Goal: Task Accomplishment & Management: Manage account settings

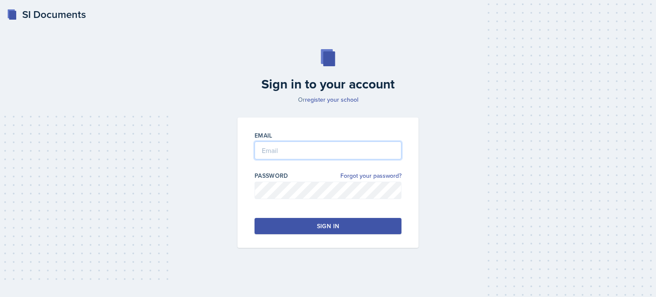
type input "[EMAIL_ADDRESS][DOMAIN_NAME]"
click at [311, 221] on button "Sign in" at bounding box center [327, 226] width 147 height 16
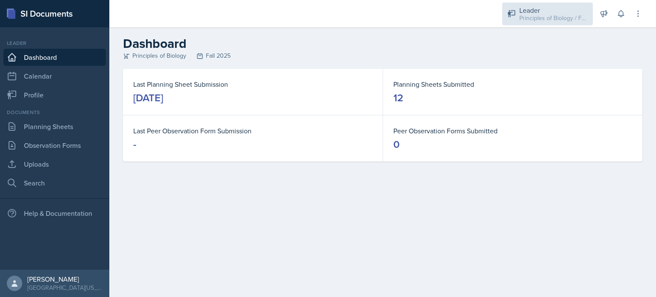
click at [528, 5] on div "Leader" at bounding box center [553, 10] width 68 height 10
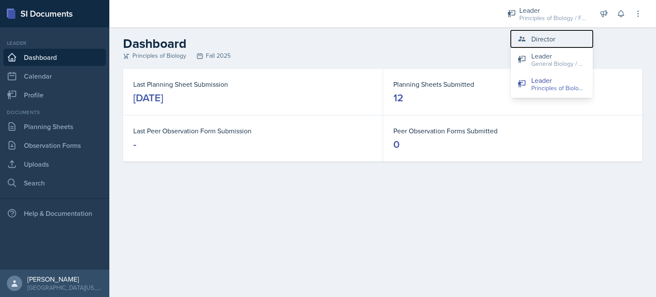
click at [549, 41] on div "Director" at bounding box center [543, 39] width 24 height 10
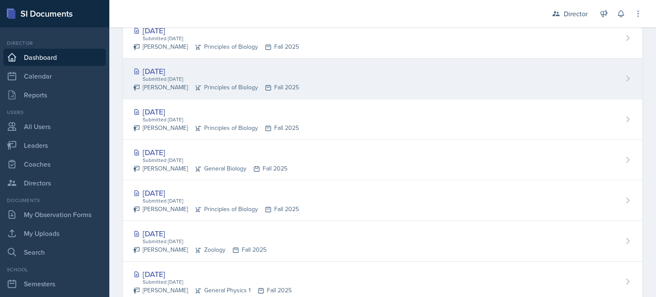
scroll to position [309, 0]
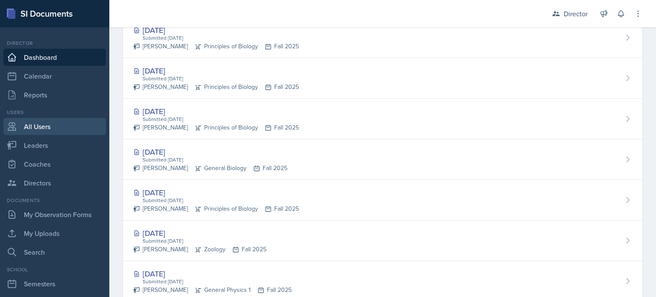
click at [49, 130] on link "All Users" at bounding box center [54, 126] width 102 height 17
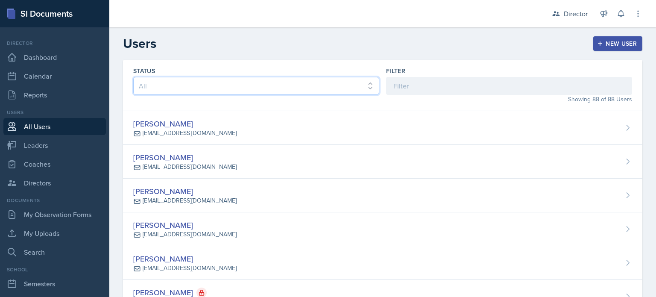
click at [246, 88] on select "All Active Inactive" at bounding box center [256, 86] width 246 height 18
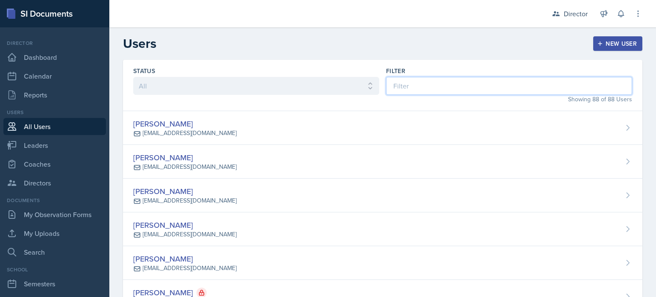
click at [427, 92] on input at bounding box center [509, 86] width 246 height 18
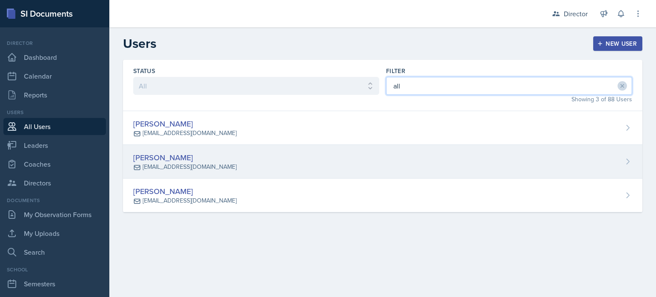
type input "all"
click at [164, 156] on div "[PERSON_NAME]" at bounding box center [184, 158] width 103 height 12
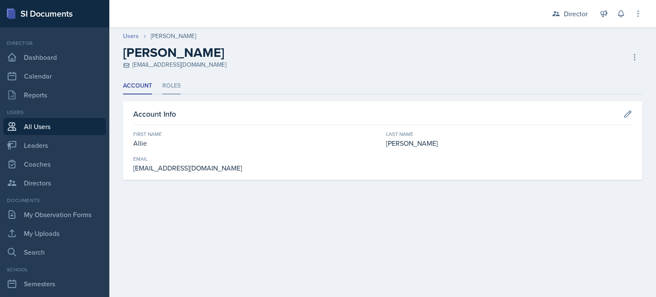
click at [176, 93] on li "Roles" at bounding box center [171, 86] width 18 height 17
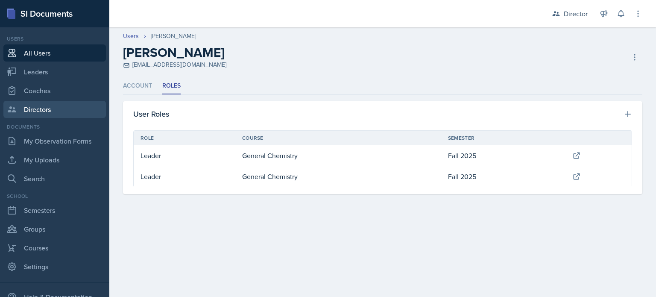
scroll to position [75, 0]
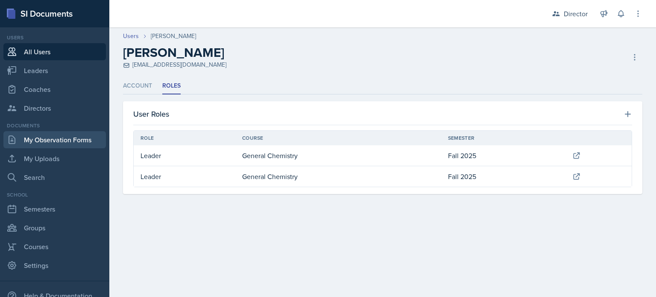
click at [58, 142] on link "My Observation Forms" at bounding box center [54, 139] width 102 height 17
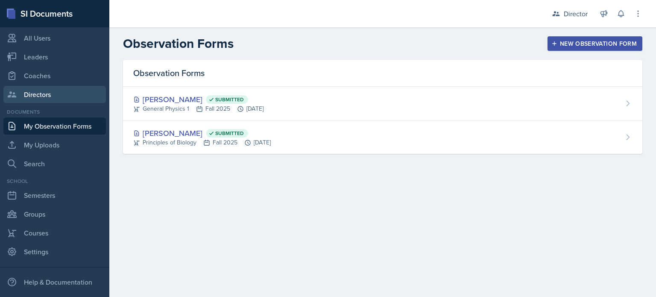
scroll to position [89, 0]
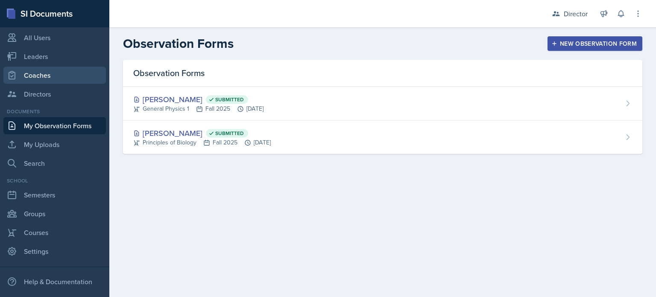
click at [32, 72] on link "Coaches" at bounding box center [54, 75] width 102 height 17
select select "c88fb8a2-0ae1-4674-9d8d-93ff3a907138"
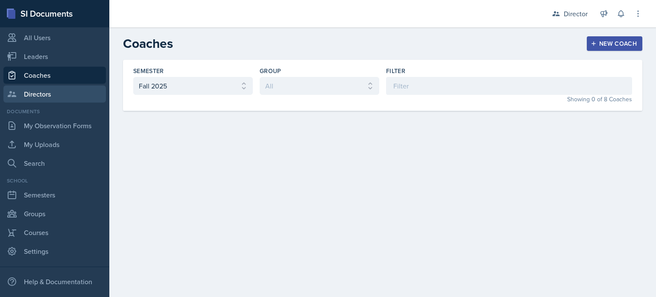
click at [37, 95] on link "Directors" at bounding box center [54, 93] width 102 height 17
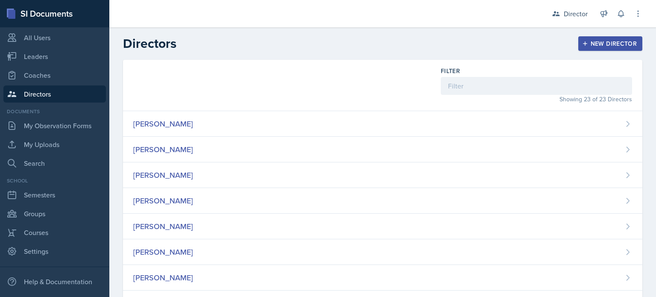
scroll to position [116, 0]
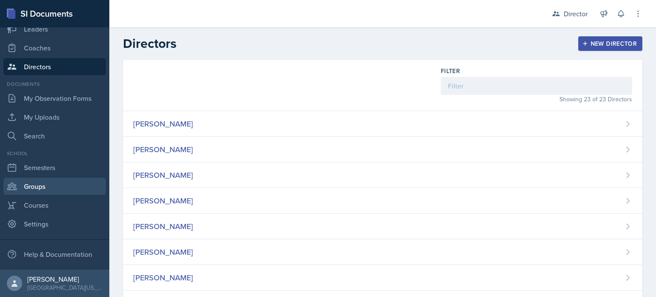
click at [48, 187] on link "Groups" at bounding box center [54, 186] width 102 height 17
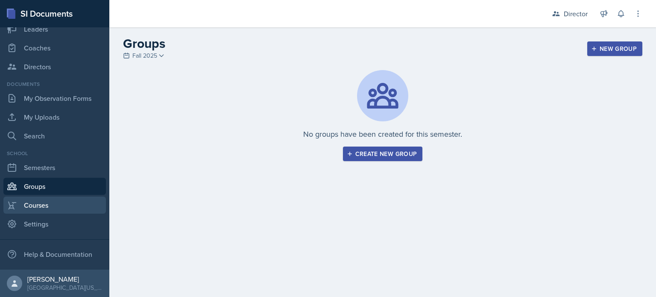
click at [60, 205] on link "Courses" at bounding box center [54, 204] width 102 height 17
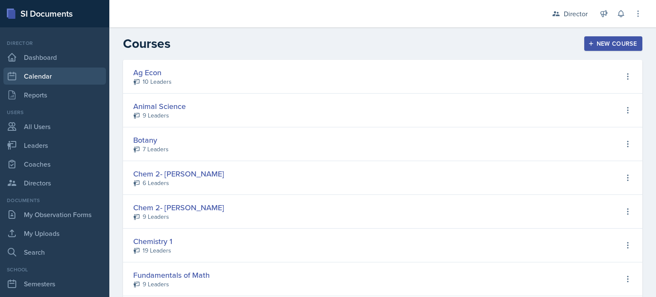
click at [39, 78] on link "Calendar" at bounding box center [54, 75] width 102 height 17
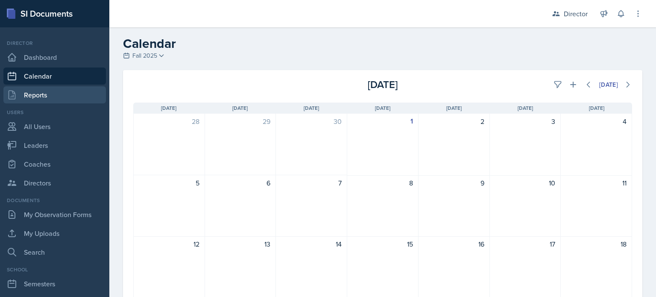
click at [53, 96] on link "Reports" at bounding box center [54, 94] width 102 height 17
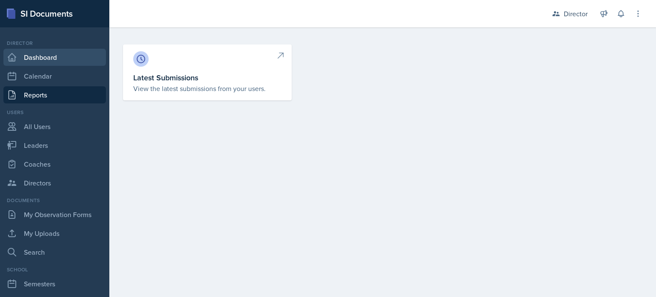
click at [55, 54] on link "Dashboard" at bounding box center [54, 57] width 102 height 17
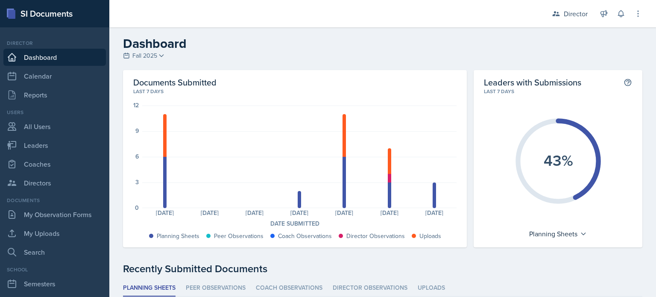
click at [577, 151] on icon "43%" at bounding box center [558, 161] width 96 height 96
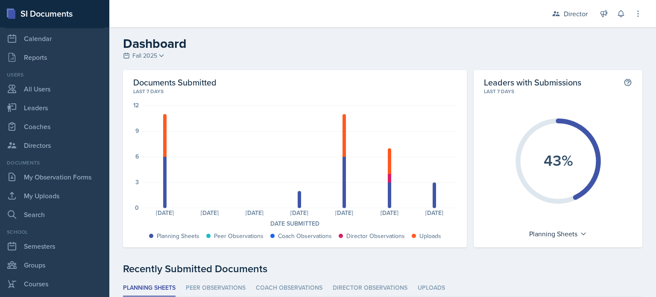
scroll to position [38, 0]
click at [46, 91] on link "All Users" at bounding box center [54, 88] width 102 height 17
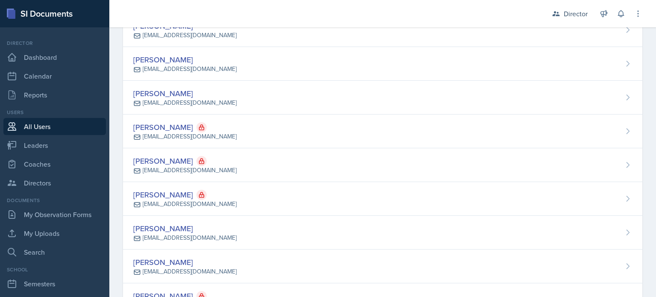
scroll to position [1685, 0]
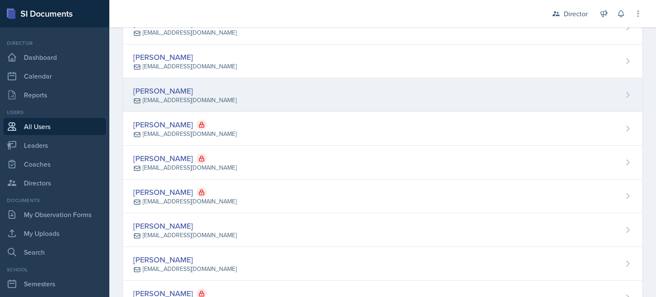
click at [160, 85] on div "[PERSON_NAME]" at bounding box center [184, 91] width 103 height 12
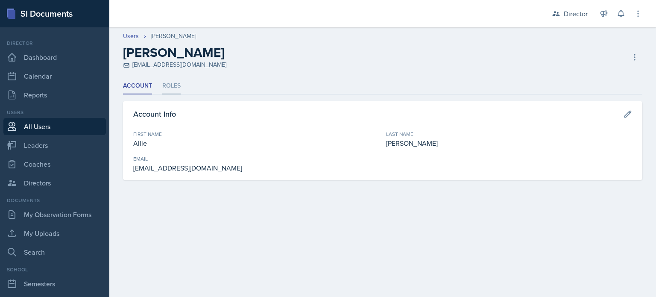
click at [169, 88] on li "Roles" at bounding box center [171, 86] width 18 height 17
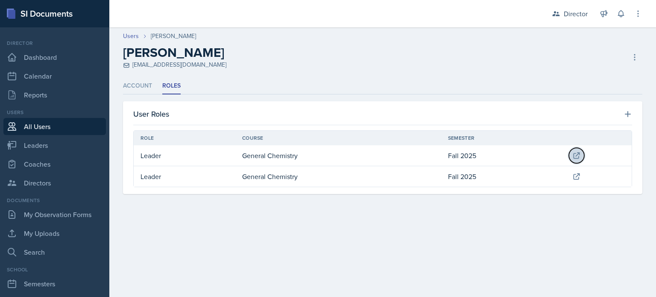
click at [579, 153] on icon at bounding box center [577, 155] width 6 height 6
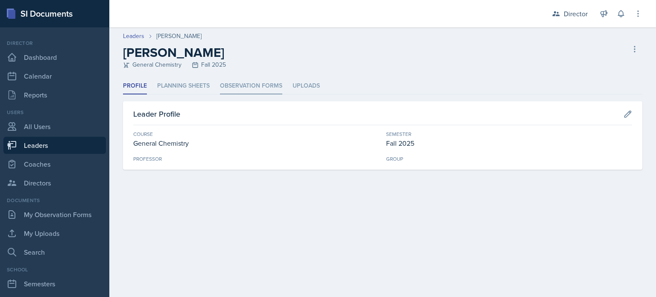
click at [254, 85] on li "Observation Forms" at bounding box center [251, 86] width 62 height 17
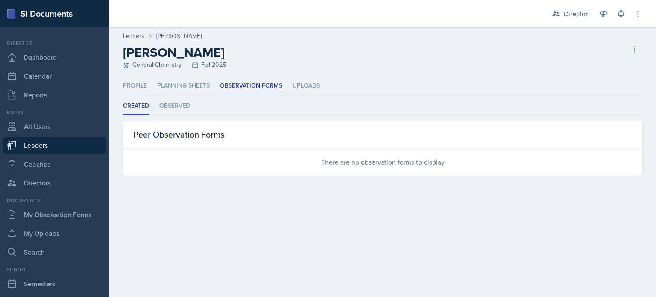
click at [137, 91] on li "Profile" at bounding box center [135, 86] width 24 height 17
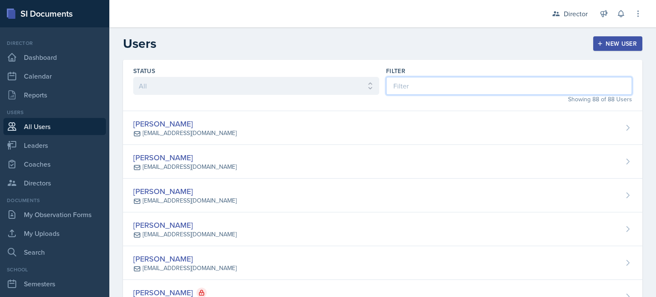
click at [437, 87] on input at bounding box center [509, 86] width 246 height 18
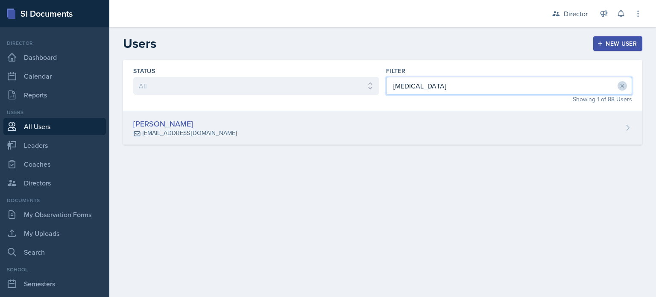
type input "[MEDICAL_DATA]"
click at [628, 126] on icon at bounding box center [627, 127] width 9 height 9
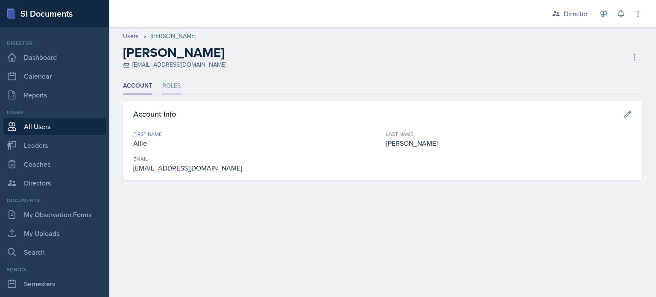
click at [170, 88] on li "Roles" at bounding box center [171, 86] width 18 height 17
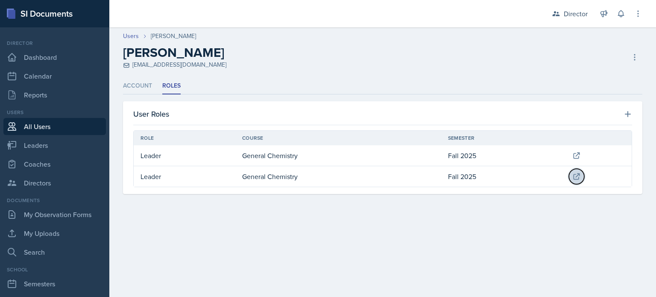
click at [575, 177] on icon at bounding box center [576, 176] width 9 height 9
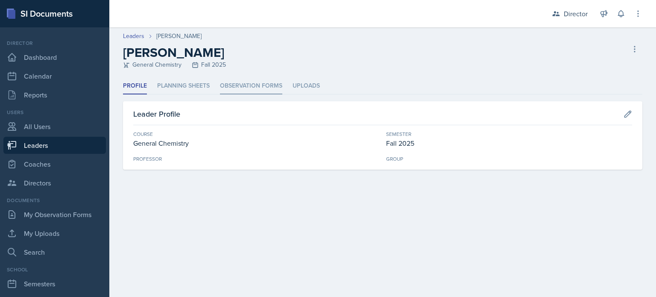
click at [249, 85] on li "Observation Forms" at bounding box center [251, 86] width 62 height 17
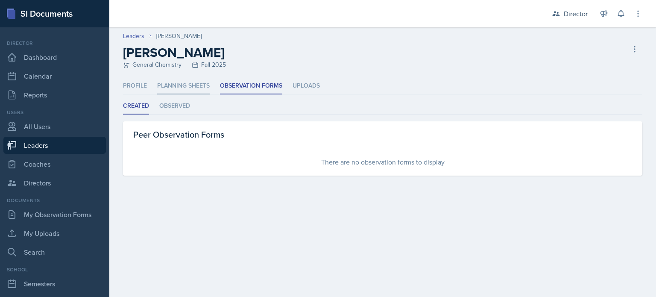
click at [179, 83] on li "Planning Sheets" at bounding box center [183, 86] width 53 height 17
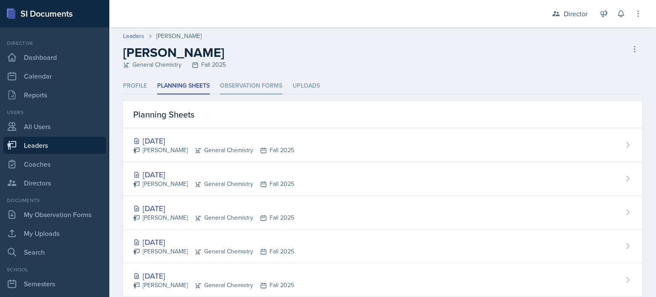
click at [243, 88] on li "Observation Forms" at bounding box center [251, 86] width 62 height 17
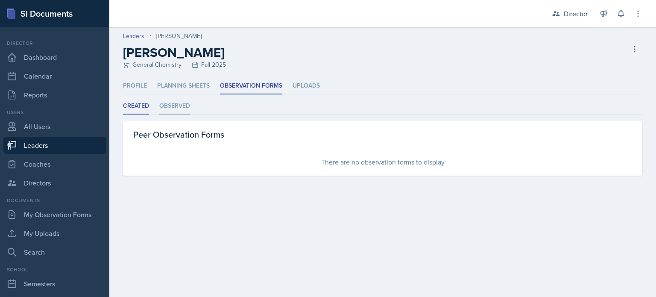
click at [162, 102] on li "Observed" at bounding box center [174, 106] width 31 height 17
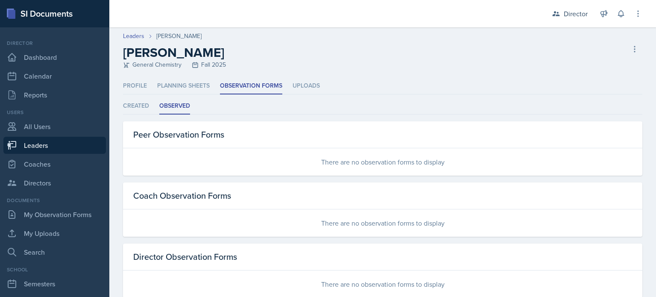
scroll to position [20, 0]
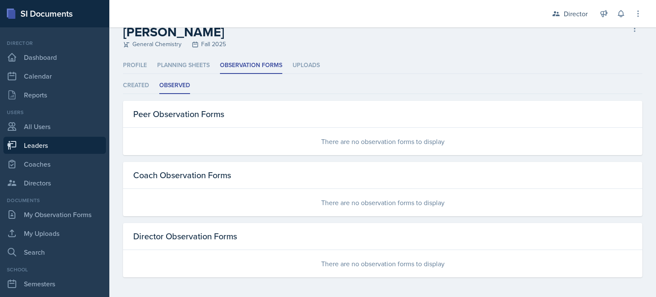
click at [142, 93] on div "Created Observed Created Observed Peer Observation Forms There are no observati…" at bounding box center [382, 177] width 519 height 200
click at [138, 83] on li "Created" at bounding box center [136, 85] width 26 height 17
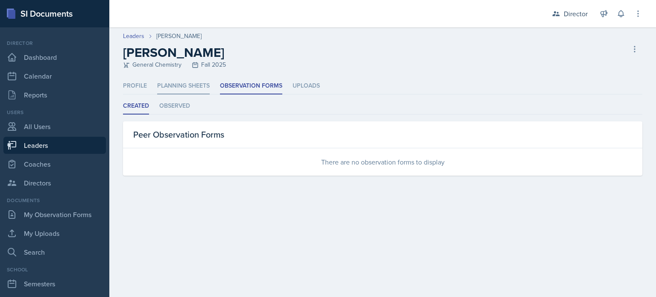
click at [193, 87] on li "Planning Sheets" at bounding box center [183, 86] width 53 height 17
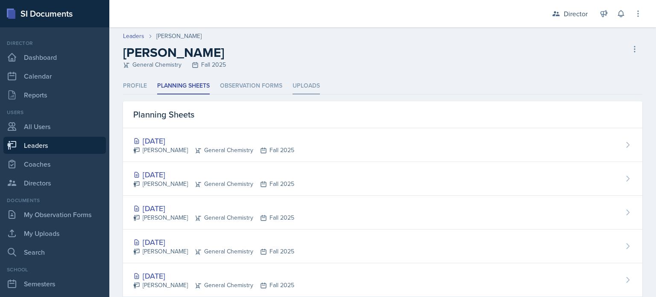
click at [310, 84] on li "Uploads" at bounding box center [305, 86] width 27 height 17
